Goal: Task Accomplishment & Management: Complete application form

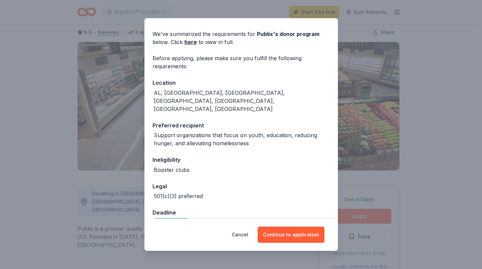
scroll to position [22, 0]
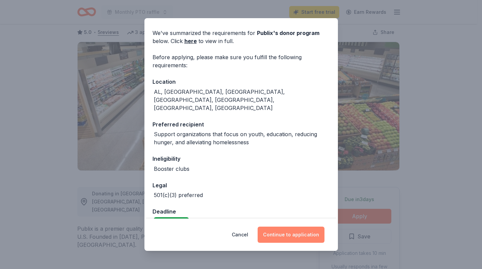
click at [281, 233] on button "Continue to application" at bounding box center [291, 234] width 67 height 16
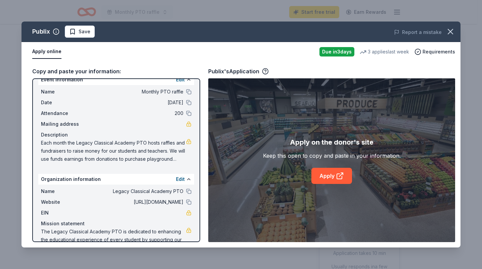
scroll to position [0, 0]
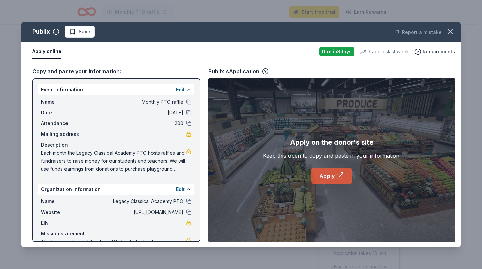
click at [342, 174] on icon at bounding box center [341, 175] width 4 height 4
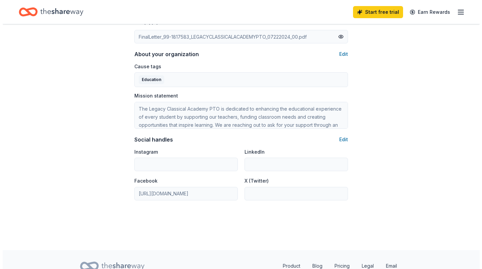
scroll to position [337, 0]
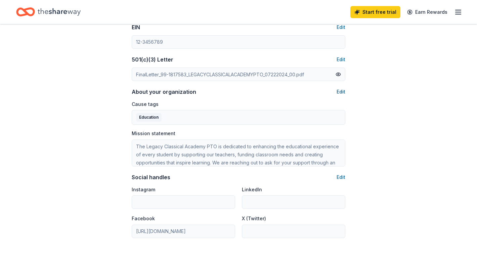
click at [339, 91] on button "Edit" at bounding box center [341, 92] width 9 height 8
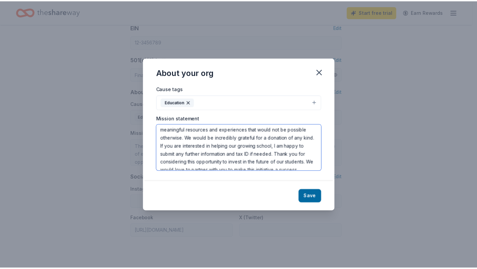
scroll to position [137, 0]
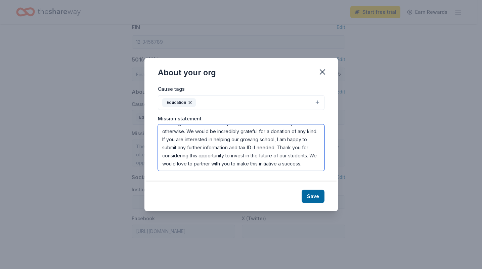
drag, startPoint x: 160, startPoint y: 129, endPoint x: 320, endPoint y: 207, distance: 178.3
click at [320, 207] on div "About your org Cause tags Education Mission statement The Legacy Classical Acad…" at bounding box center [240, 134] width 193 height 153
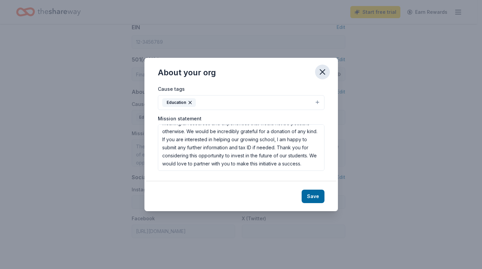
click at [322, 71] on icon "button" at bounding box center [322, 71] width 9 height 9
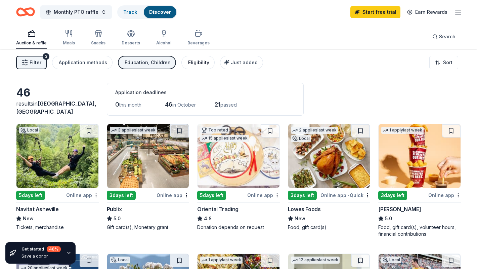
click at [188, 63] on div "Eligibility" at bounding box center [198, 62] width 21 height 8
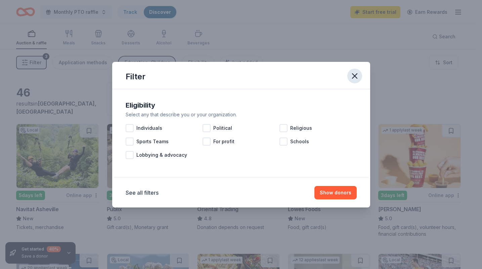
click at [349, 76] on button "button" at bounding box center [354, 76] width 15 height 15
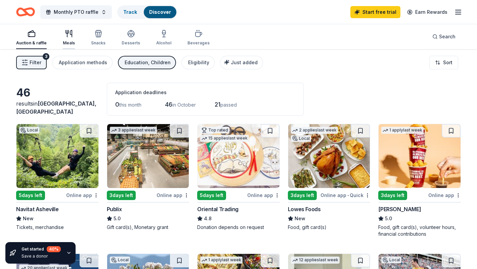
click at [73, 37] on div "button" at bounding box center [69, 34] width 12 height 8
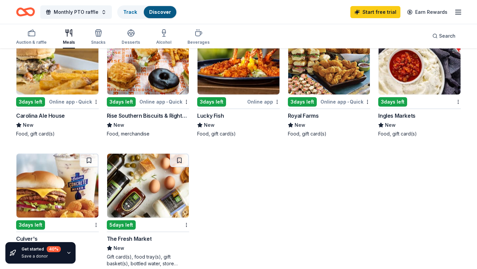
scroll to position [235, 0]
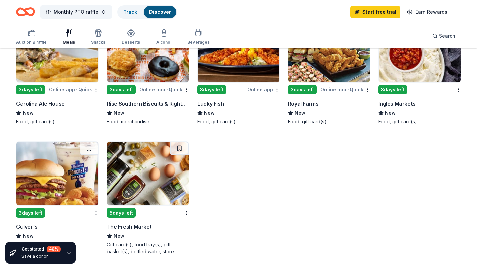
click at [155, 178] on img at bounding box center [148, 173] width 82 height 64
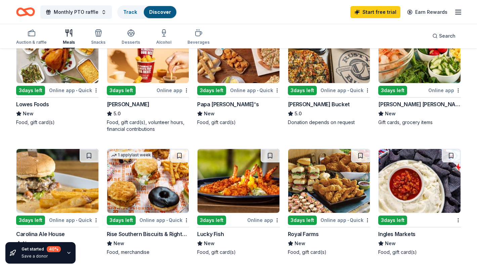
scroll to position [101, 0]
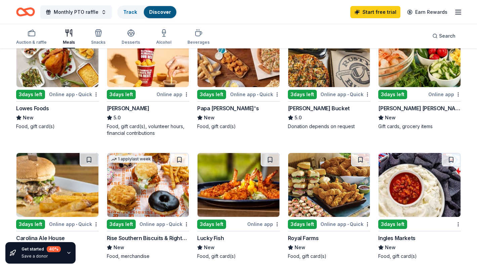
click at [106, 35] on div "Auction & raffle Meals Snacks Desserts Alcohol Beverages" at bounding box center [112, 37] width 193 height 22
click at [103, 35] on div "button" at bounding box center [98, 33] width 14 height 8
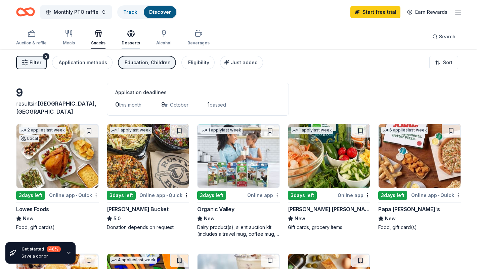
click at [134, 39] on div "Desserts" at bounding box center [131, 38] width 18 height 16
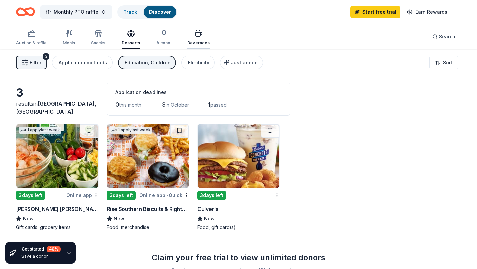
click at [194, 41] on div "Beverages" at bounding box center [198, 42] width 22 height 5
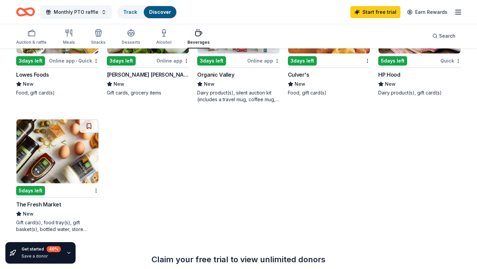
scroll to position [34, 0]
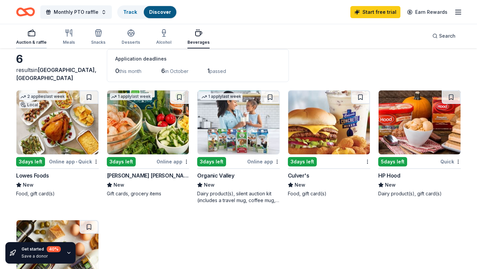
click at [30, 43] on div "Auction & raffle" at bounding box center [31, 42] width 31 height 5
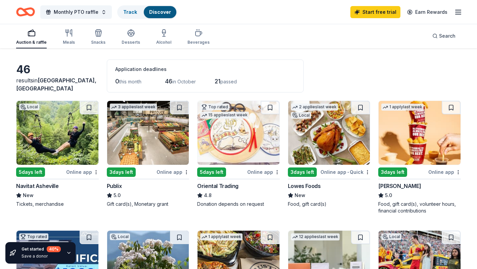
scroll to position [101, 0]
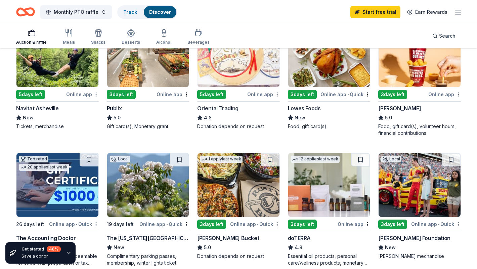
click at [403, 92] on div "3 days left" at bounding box center [392, 94] width 29 height 9
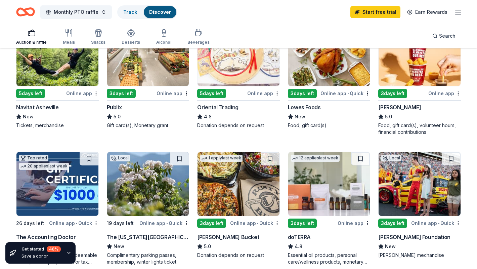
scroll to position [0, 0]
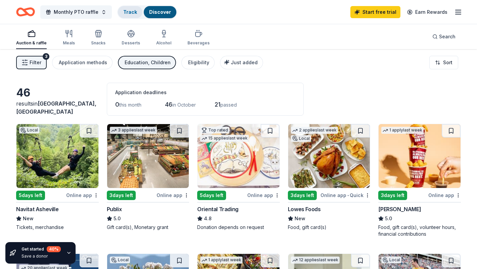
click at [130, 15] on div "Track" at bounding box center [130, 12] width 25 height 12
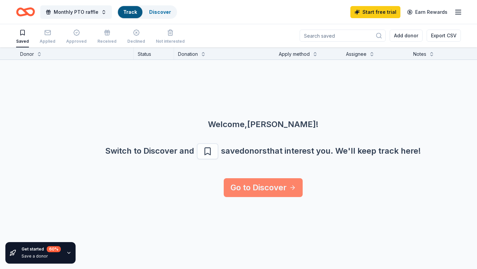
click at [278, 182] on link "Go to Discover" at bounding box center [263, 187] width 79 height 19
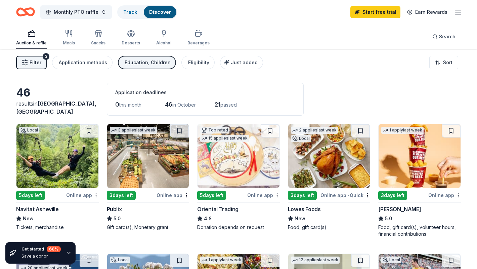
click at [27, 59] on icon "button" at bounding box center [24, 62] width 7 height 7
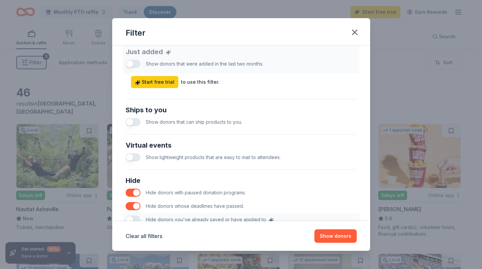
scroll to position [302, 0]
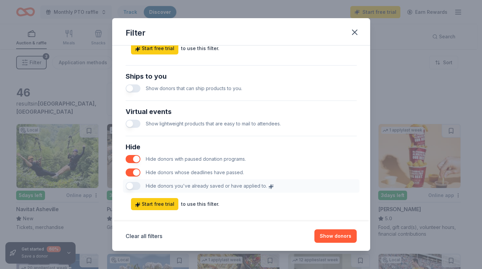
click at [129, 87] on button "button" at bounding box center [133, 88] width 15 height 8
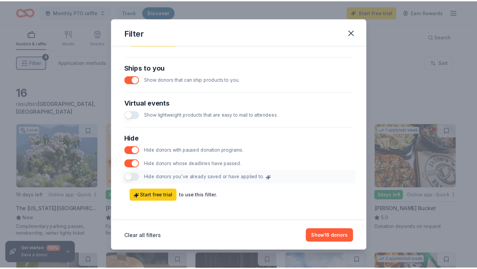
scroll to position [313, 0]
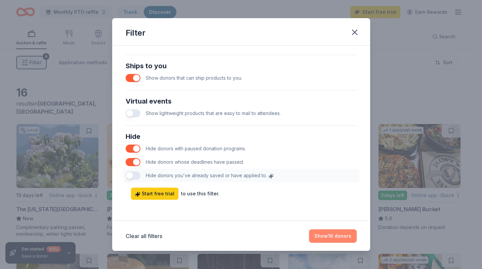
click at [347, 239] on button "Show 16 donors" at bounding box center [333, 235] width 48 height 13
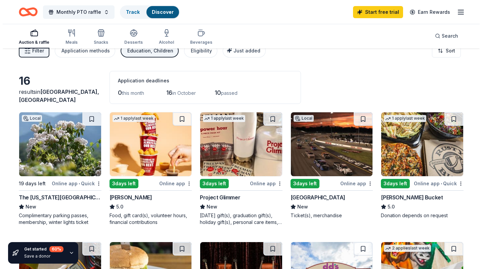
scroll to position [0, 0]
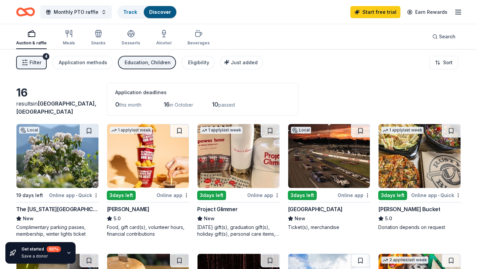
click at [28, 61] on button "Filter 4" at bounding box center [31, 62] width 31 height 13
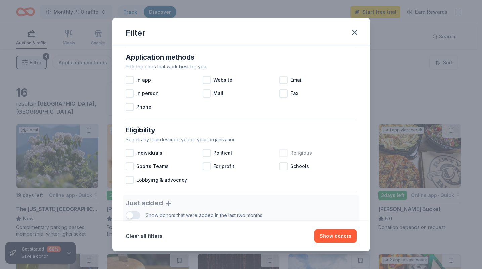
scroll to position [134, 0]
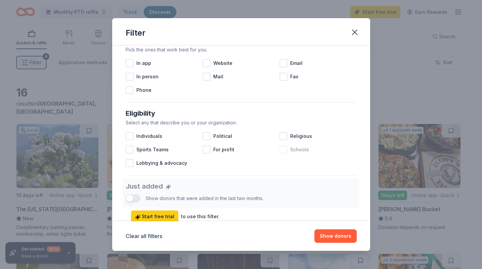
click at [279, 149] on div at bounding box center [283, 149] width 8 height 8
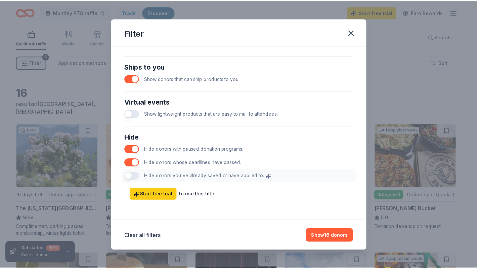
scroll to position [313, 0]
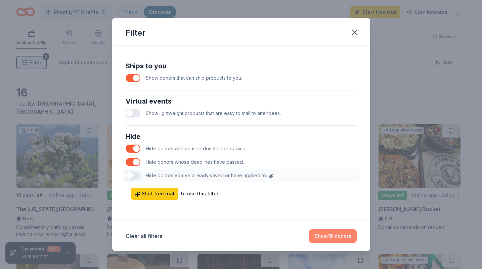
click at [332, 236] on button "Show 16 donors" at bounding box center [333, 235] width 48 height 13
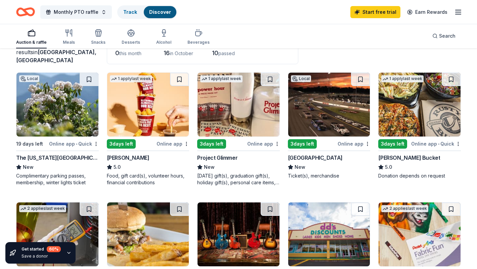
scroll to position [2, 0]
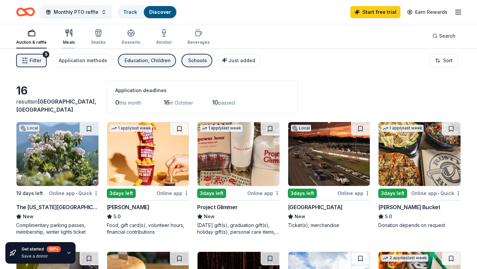
click at [69, 36] on icon "button" at bounding box center [69, 33] width 8 height 8
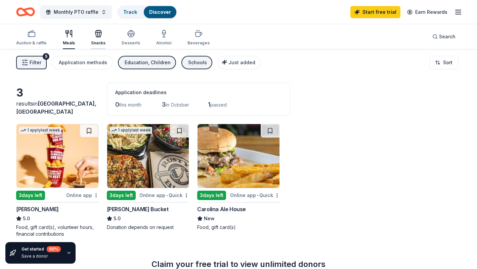
click at [96, 38] on div "Snacks" at bounding box center [98, 38] width 14 height 16
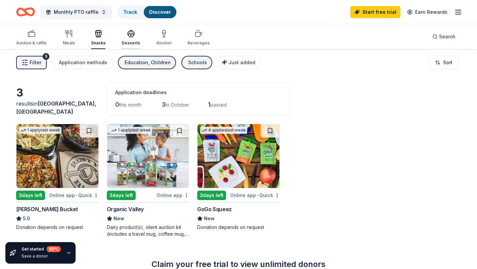
click at [126, 40] on div "Desserts" at bounding box center [131, 38] width 18 height 16
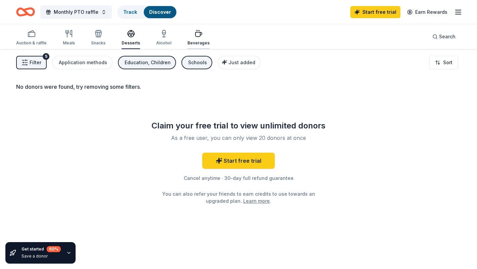
click at [198, 38] on div "Beverages" at bounding box center [198, 38] width 22 height 16
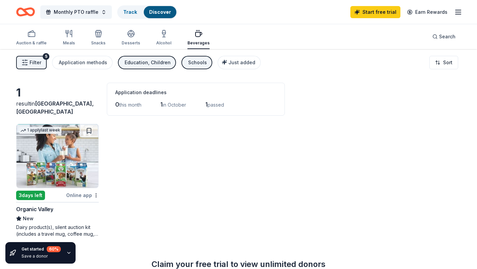
click at [32, 63] on span "Filter" at bounding box center [36, 62] width 12 height 8
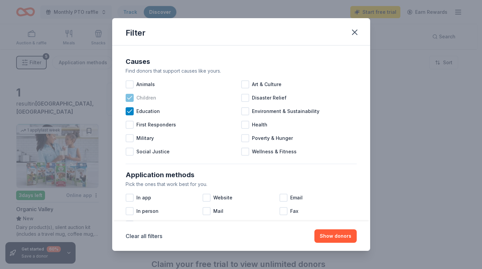
click at [131, 99] on icon at bounding box center [129, 97] width 7 height 7
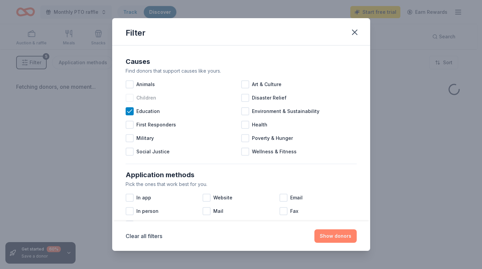
click at [331, 232] on button "Show donors" at bounding box center [335, 235] width 42 height 13
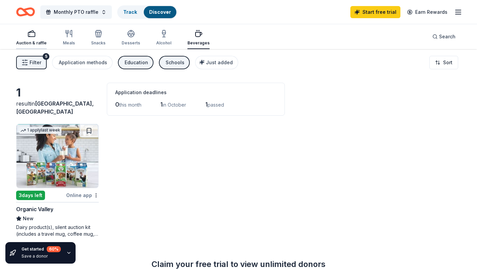
click at [36, 38] on div "Auction & raffle" at bounding box center [31, 38] width 31 height 16
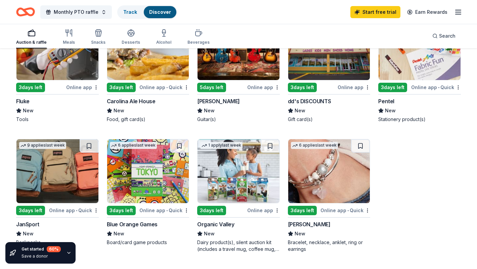
scroll to position [235, 0]
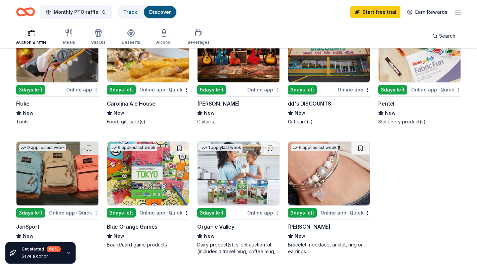
click at [37, 36] on div "button" at bounding box center [31, 33] width 31 height 8
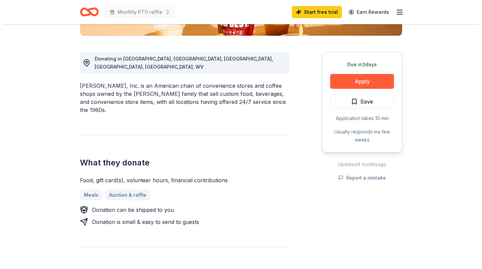
scroll to position [168, 0]
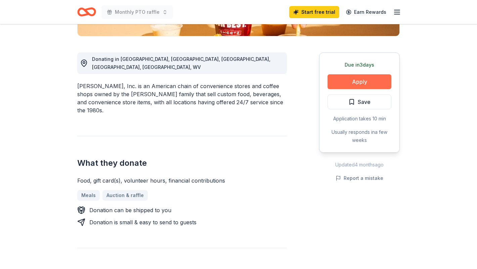
click at [342, 85] on button "Apply" at bounding box center [359, 81] width 64 height 15
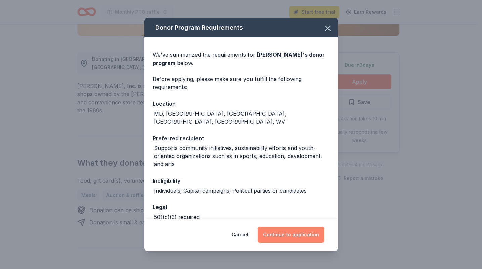
click at [307, 230] on button "Continue to application" at bounding box center [291, 234] width 67 height 16
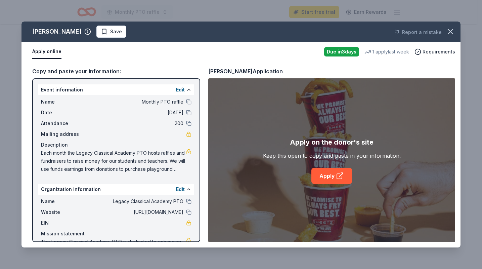
scroll to position [29, 0]
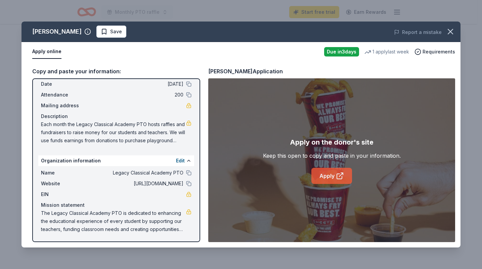
click at [333, 177] on link "Apply" at bounding box center [331, 176] width 41 height 16
